Goal: Information Seeking & Learning: Learn about a topic

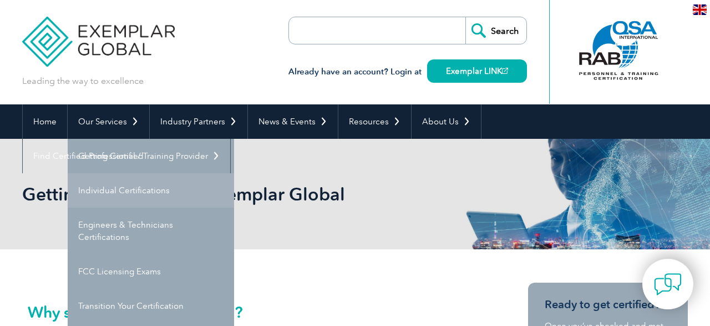
click at [126, 178] on link "Individual Certifications" at bounding box center [151, 190] width 166 height 34
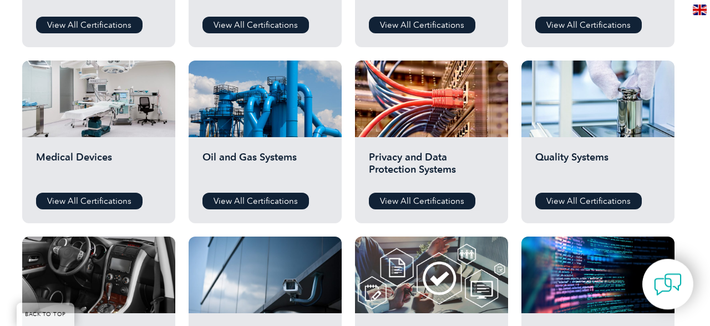
scroll to position [692, 0]
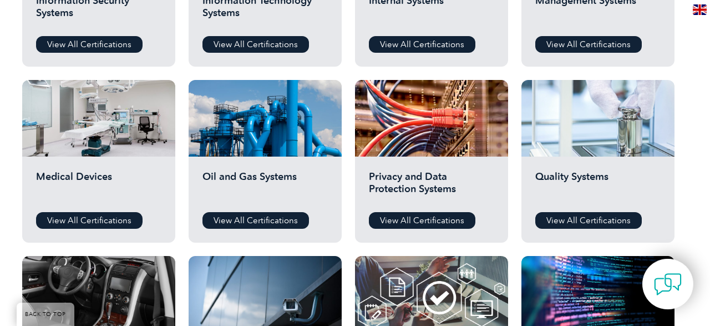
click at [545, 143] on div at bounding box center [597, 118] width 153 height 77
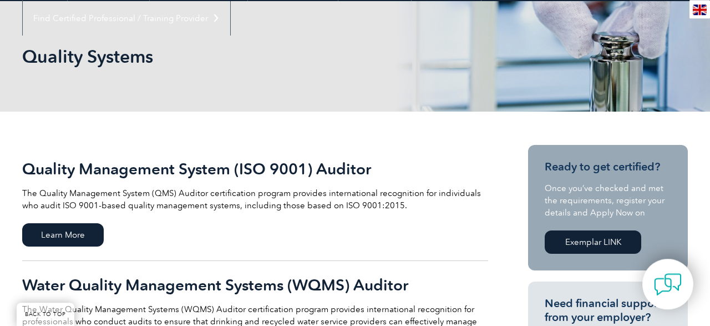
scroll to position [115, 0]
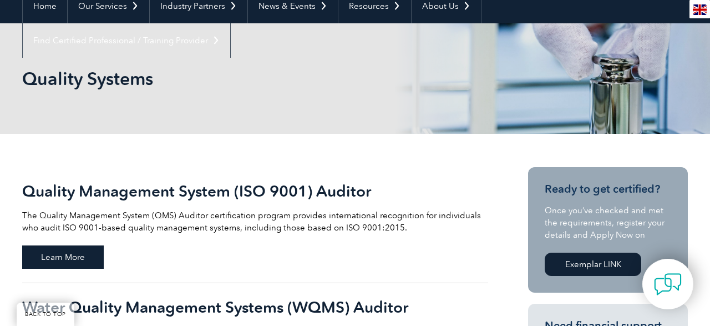
click at [65, 255] on span "Learn More" at bounding box center [63, 256] width 82 height 23
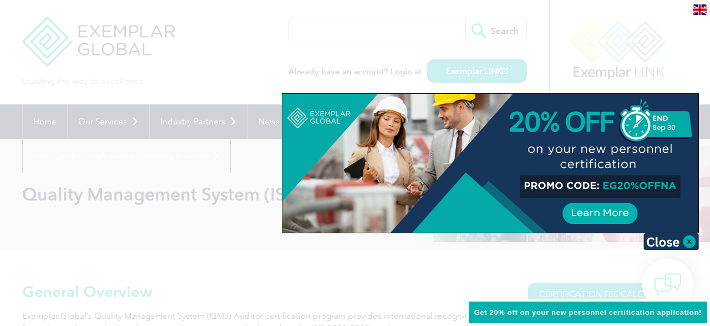
click at [230, 76] on div at bounding box center [355, 163] width 710 height 326
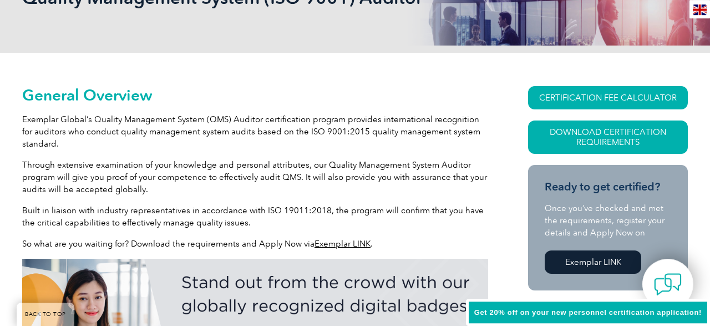
scroll to position [231, 0]
